Goal: Transaction & Acquisition: Register for event/course

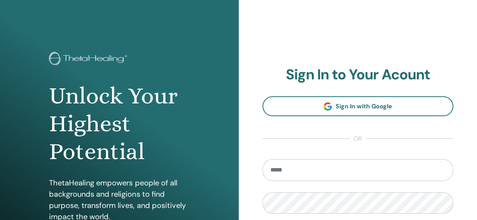
click at [321, 170] on input "email" at bounding box center [357, 170] width 191 height 22
type input "**********"
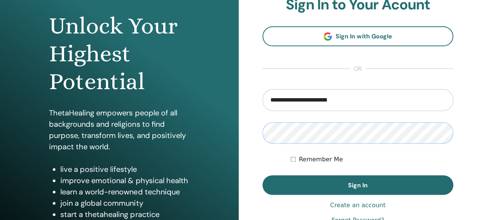
scroll to position [85, 0]
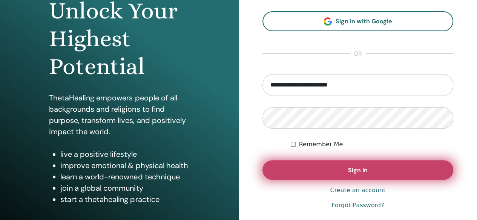
click at [360, 176] on button "Sign In" at bounding box center [357, 171] width 191 height 20
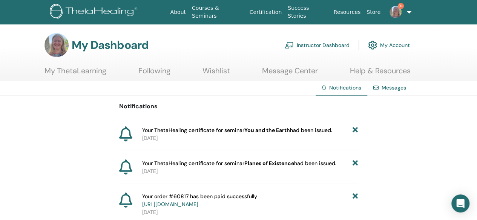
click at [357, 130] on icon at bounding box center [354, 131] width 5 height 8
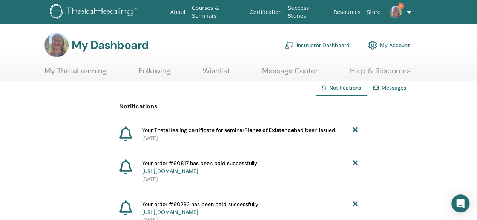
click at [357, 130] on icon at bounding box center [354, 131] width 5 height 8
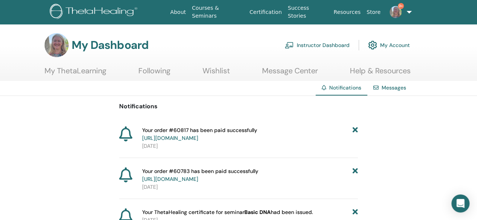
click at [357, 130] on icon at bounding box center [354, 135] width 5 height 16
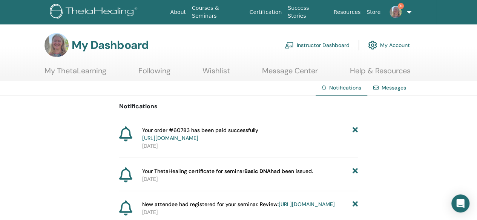
click at [357, 130] on icon at bounding box center [354, 135] width 5 height 16
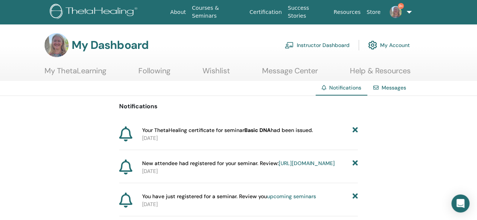
click at [357, 130] on icon at bounding box center [354, 131] width 5 height 8
click at [355, 168] on icon at bounding box center [354, 164] width 5 height 8
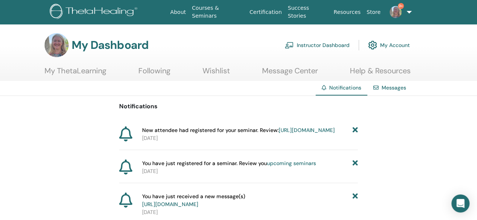
click at [355, 168] on icon at bounding box center [354, 164] width 5 height 8
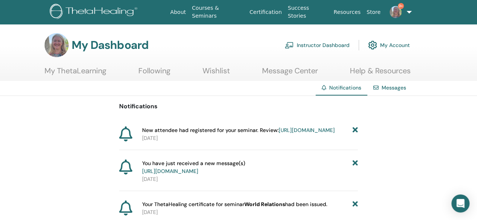
click at [355, 169] on icon at bounding box center [354, 168] width 5 height 16
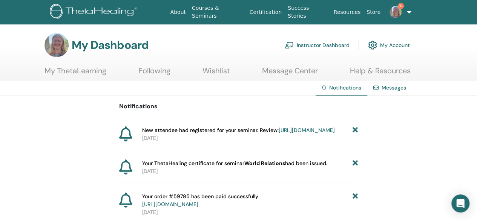
click at [355, 168] on icon at bounding box center [354, 164] width 5 height 8
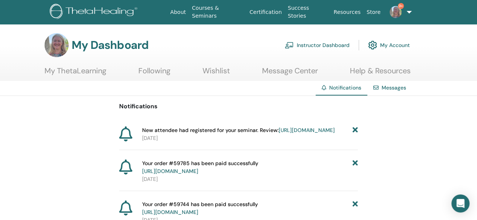
click at [355, 169] on icon at bounding box center [354, 168] width 5 height 16
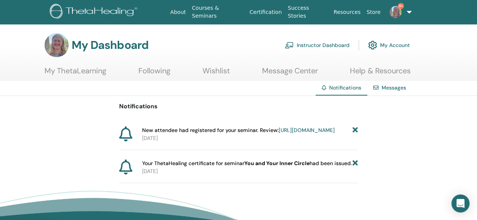
click at [355, 168] on icon at bounding box center [354, 164] width 5 height 8
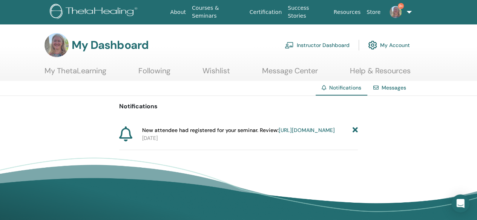
click at [315, 42] on link "Instructor Dashboard" at bounding box center [317, 45] width 65 height 17
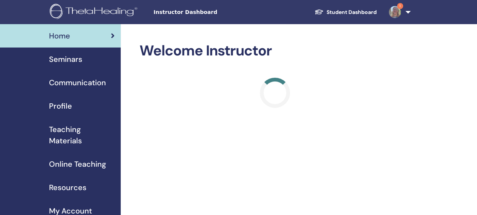
click at [60, 61] on span "Seminars" at bounding box center [65, 59] width 33 height 11
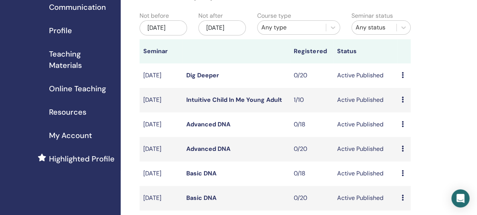
scroll to position [90, 0]
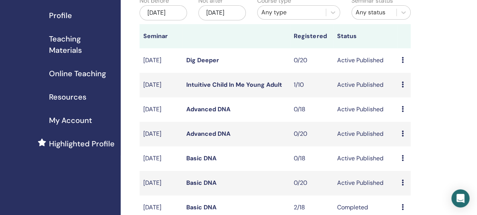
click at [403, 161] on icon at bounding box center [402, 158] width 2 height 6
click at [413, 211] on p "Cancel" at bounding box center [407, 209] width 29 height 9
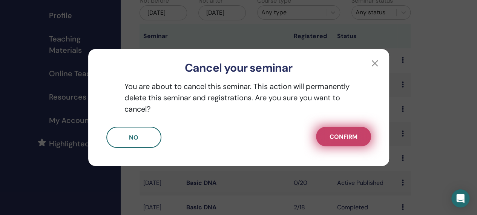
click at [342, 138] on span "Confirm" at bounding box center [343, 137] width 28 height 8
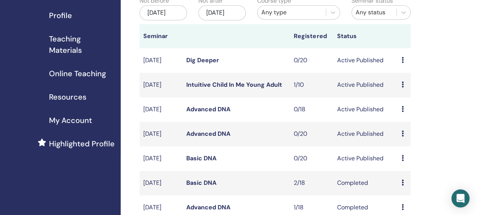
click at [402, 161] on icon at bounding box center [402, 158] width 2 height 6
click at [407, 211] on p "Cancel" at bounding box center [406, 209] width 29 height 9
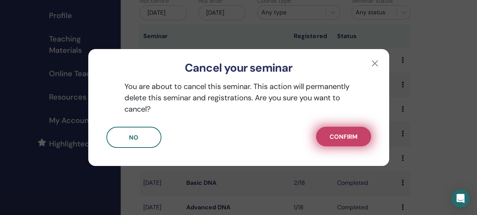
click at [353, 138] on span "Confirm" at bounding box center [343, 137] width 28 height 8
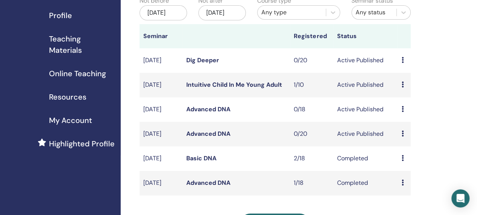
click at [401, 136] on icon at bounding box center [402, 133] width 2 height 6
click at [400, 186] on p "Cancel" at bounding box center [406, 185] width 29 height 9
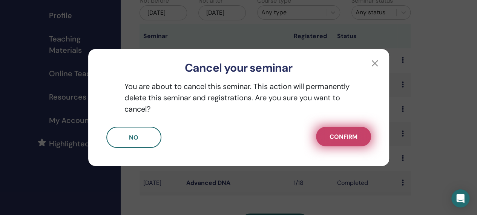
click at [353, 137] on span "Confirm" at bounding box center [343, 137] width 28 height 8
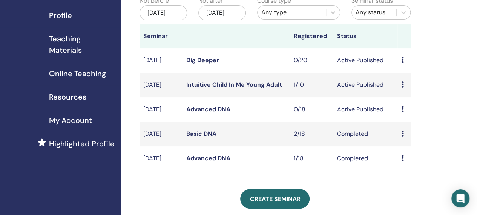
click at [403, 63] on icon at bounding box center [402, 60] width 2 height 6
click at [401, 82] on link "Edit" at bounding box center [398, 83] width 11 height 8
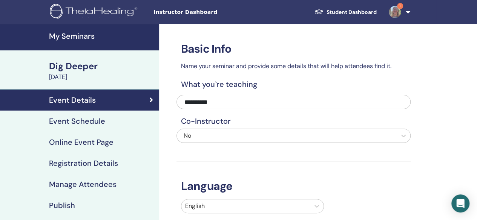
click at [106, 165] on h4 "Registration Details" at bounding box center [83, 163] width 69 height 9
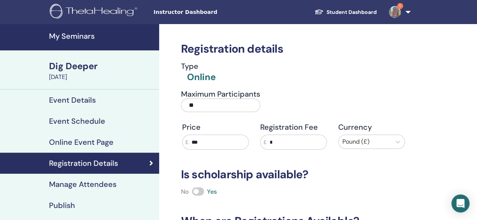
scroll to position [193, 0]
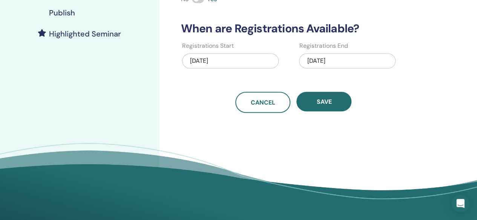
click at [64, 12] on h4 "Publish" at bounding box center [62, 12] width 26 height 9
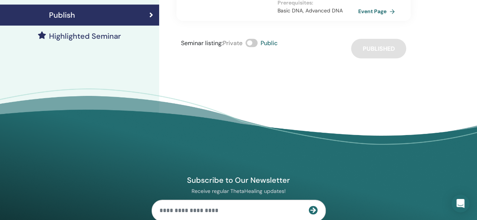
scroll to position [193, 0]
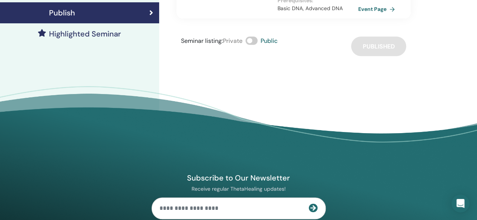
click at [250, 37] on span at bounding box center [251, 41] width 12 height 8
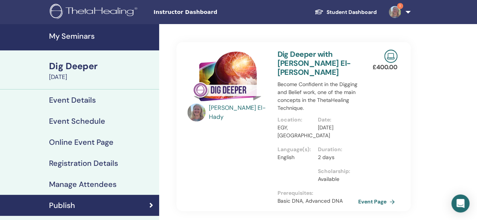
click at [90, 36] on h4 "My Seminars" at bounding box center [102, 36] width 106 height 9
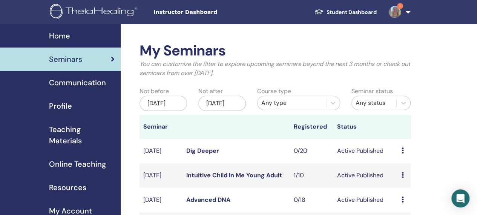
click at [230, 109] on div "[DATE]" at bounding box center [221, 103] width 47 height 15
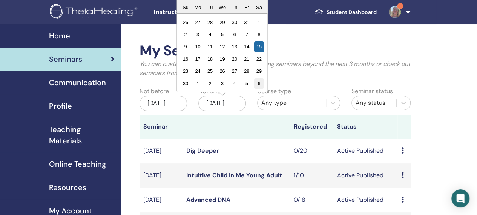
click at [259, 83] on div "6" at bounding box center [259, 83] width 10 height 10
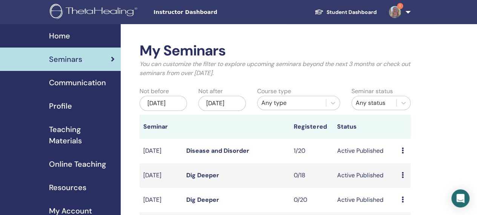
click at [236, 103] on div "[DATE]" at bounding box center [221, 103] width 47 height 15
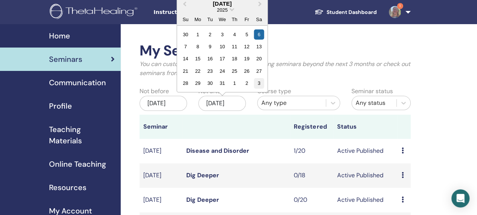
click at [259, 83] on div "3" at bounding box center [259, 83] width 10 height 10
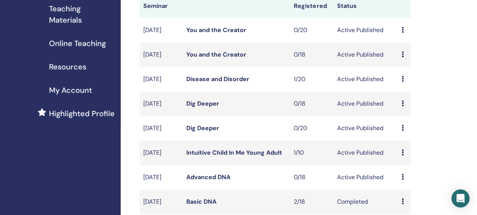
scroll to position [136, 0]
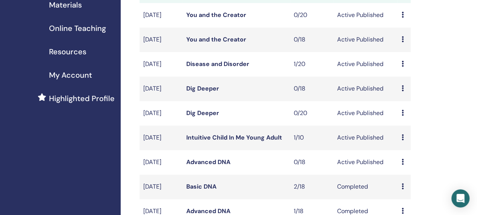
click at [403, 18] on icon at bounding box center [402, 15] width 2 height 6
click at [404, 36] on link "Edit" at bounding box center [398, 39] width 11 height 8
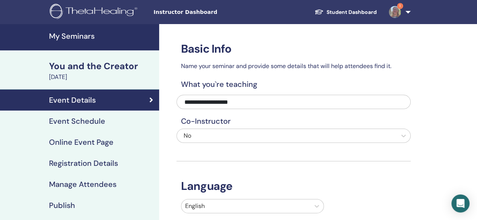
click at [71, 205] on h4 "Publish" at bounding box center [62, 205] width 26 height 9
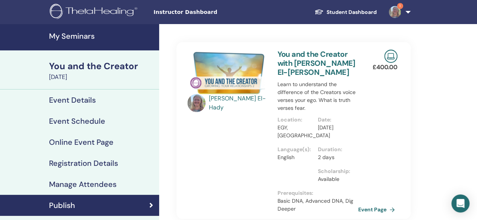
scroll to position [193, 0]
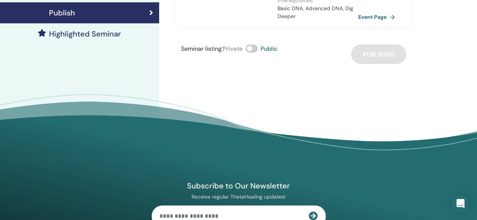
click at [249, 47] on span at bounding box center [251, 48] width 12 height 8
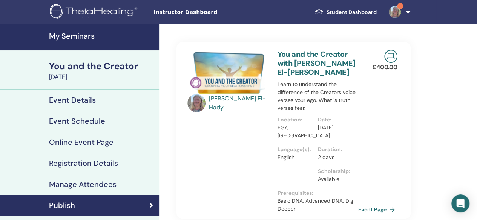
click at [93, 37] on h4 "My Seminars" at bounding box center [102, 36] width 106 height 9
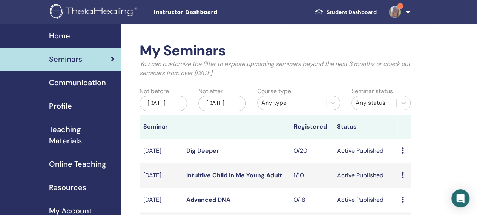
click at [389, 10] on span "1" at bounding box center [395, 12] width 18 height 6
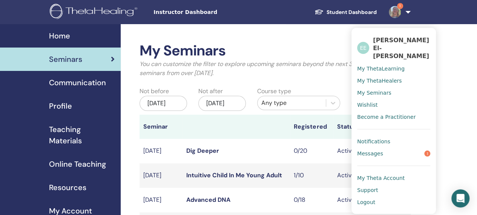
click at [375, 150] on span "Messages" at bounding box center [370, 153] width 26 height 7
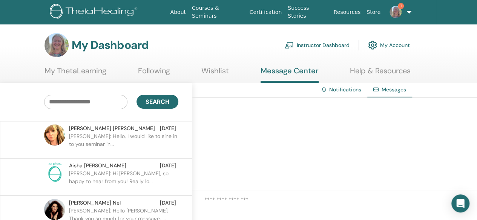
click at [99, 135] on p "[PERSON_NAME]: Hello, I would like to sine in to you seminar in..." at bounding box center [123, 144] width 109 height 23
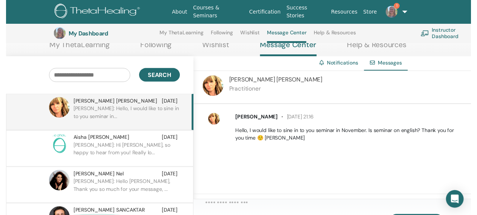
scroll to position [80, 0]
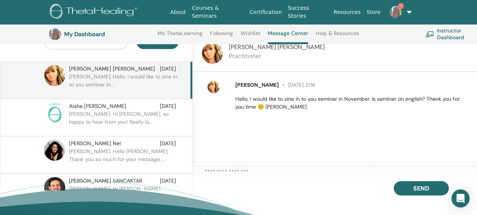
click at [216, 173] on textarea at bounding box center [340, 172] width 272 height 11
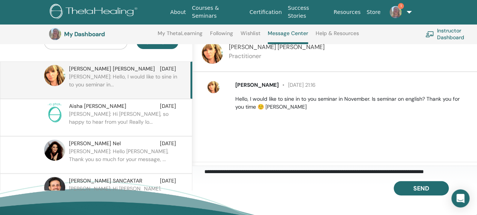
scroll to position [5, 0]
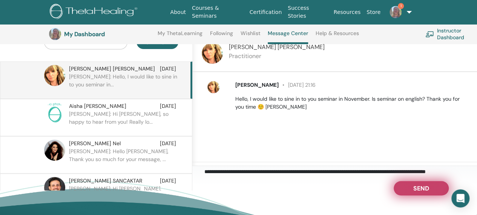
type textarea "**********"
click at [410, 195] on button "Send" at bounding box center [420, 188] width 55 height 14
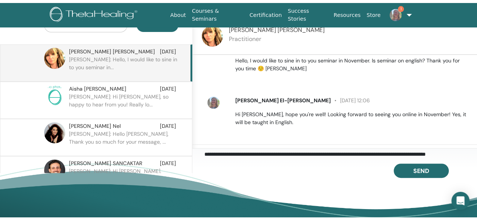
scroll to position [0, 0]
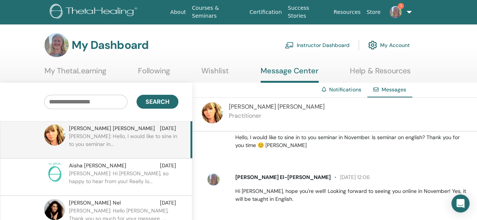
click at [93, 70] on link "My ThetaLearning" at bounding box center [75, 73] width 62 height 15
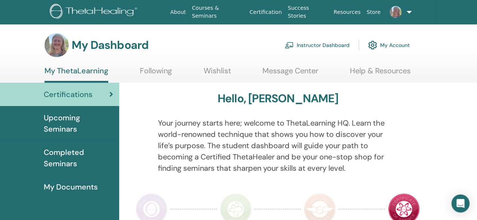
click at [69, 119] on span "Upcoming Seminars" at bounding box center [78, 123] width 69 height 23
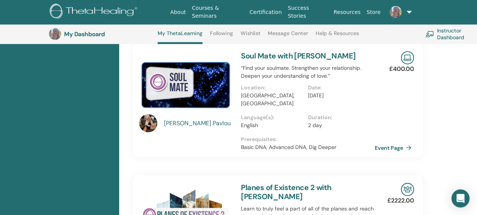
scroll to position [1025, 0]
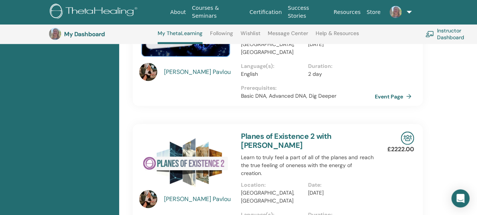
click at [182, 194] on div "[PERSON_NAME]" at bounding box center [199, 198] width 70 height 9
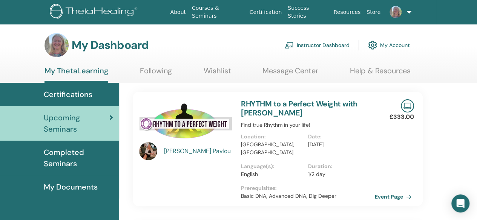
click at [180, 149] on div "[PERSON_NAME]" at bounding box center [199, 151] width 70 height 9
click at [233, 13] on link "Courses & Seminars" at bounding box center [218, 12] width 58 height 22
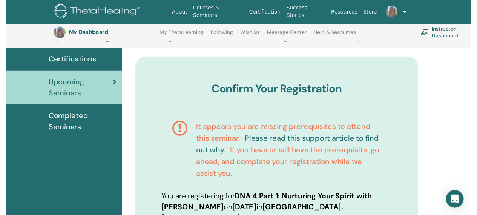
scroll to position [78, 0]
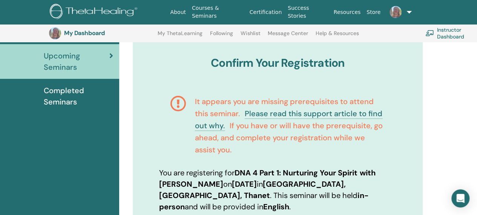
click at [476, 136] on html "About Courses & Seminars Certification Success Stories Resources Store EE Erica…" at bounding box center [238, 29] width 477 height 215
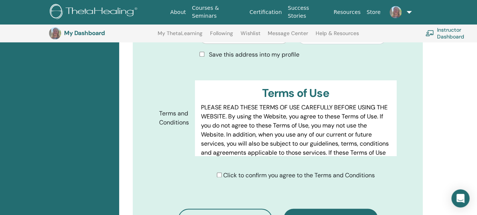
scroll to position [465, 0]
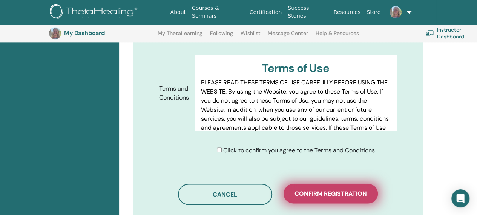
click at [310, 190] on span "Confirm registration" at bounding box center [330, 194] width 72 height 8
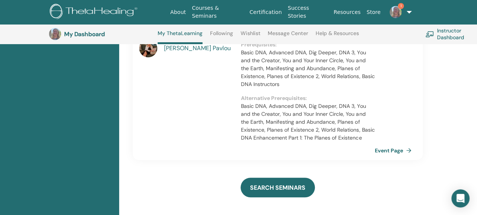
scroll to position [1368, 0]
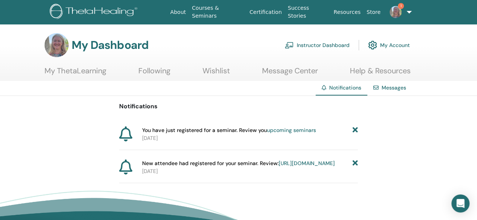
click at [356, 131] on icon at bounding box center [354, 131] width 5 height 8
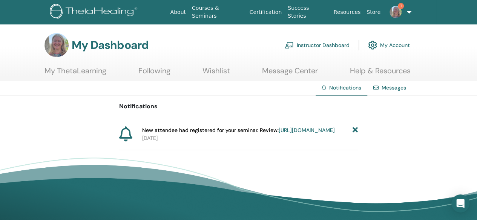
click at [279, 134] on link "[URL][DOMAIN_NAME]" at bounding box center [307, 130] width 56 height 7
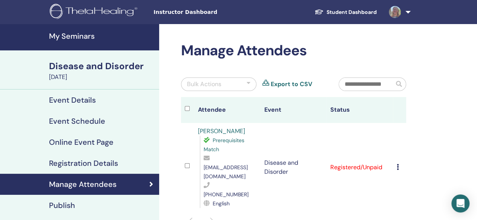
click at [398, 12] on img at bounding box center [395, 12] width 12 height 12
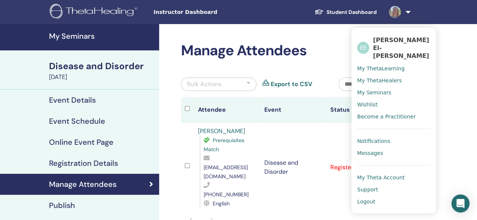
click at [371, 199] on span "Logout" at bounding box center [366, 202] width 18 height 7
